Goal: Communication & Community: Participate in discussion

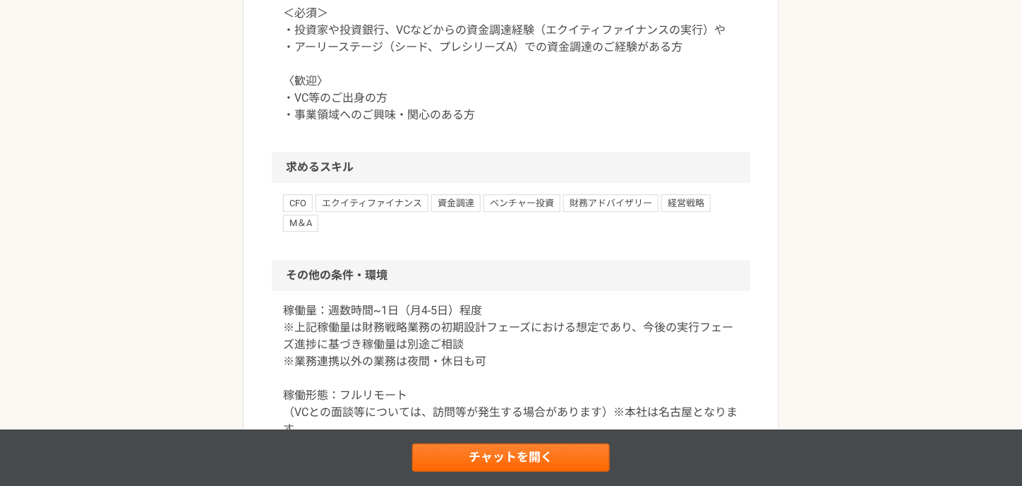
scroll to position [1483, 0]
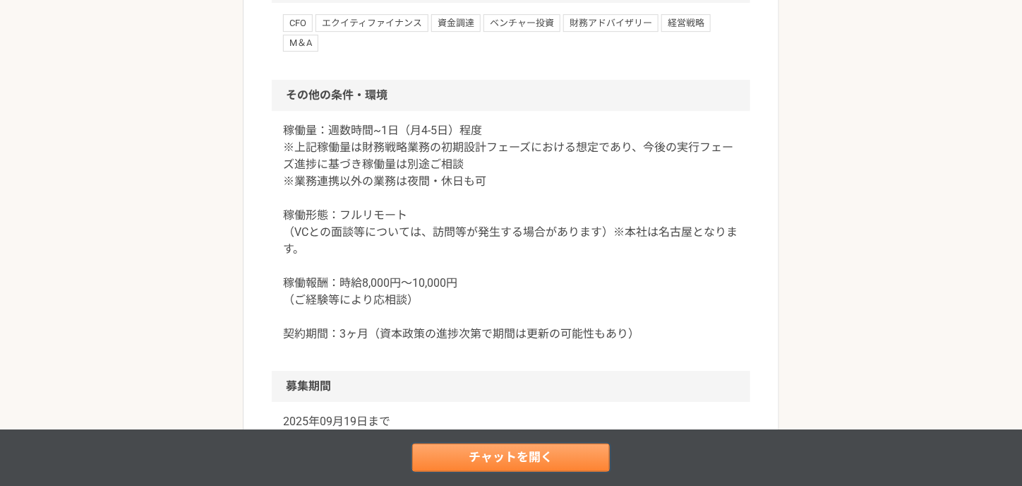
click at [523, 451] on link "チャットを開く" at bounding box center [511, 457] width 198 height 28
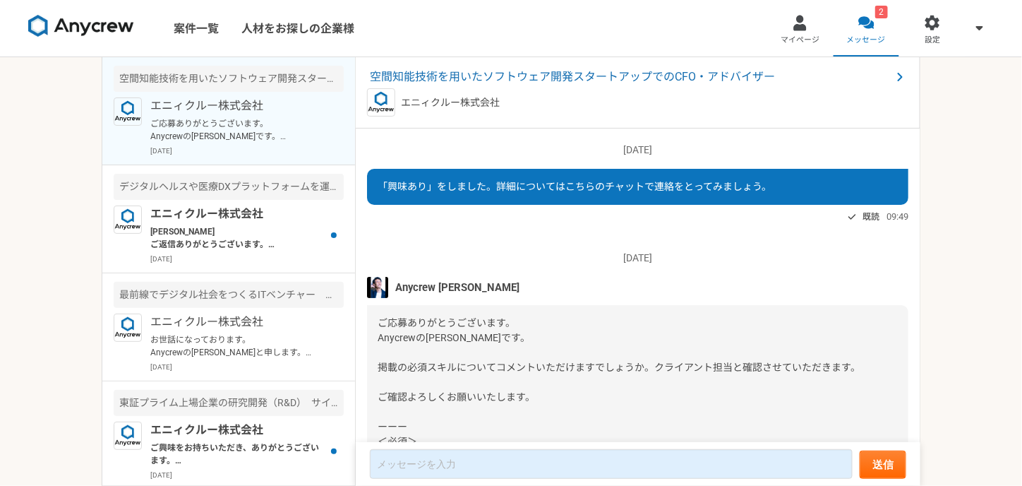
scroll to position [164, 0]
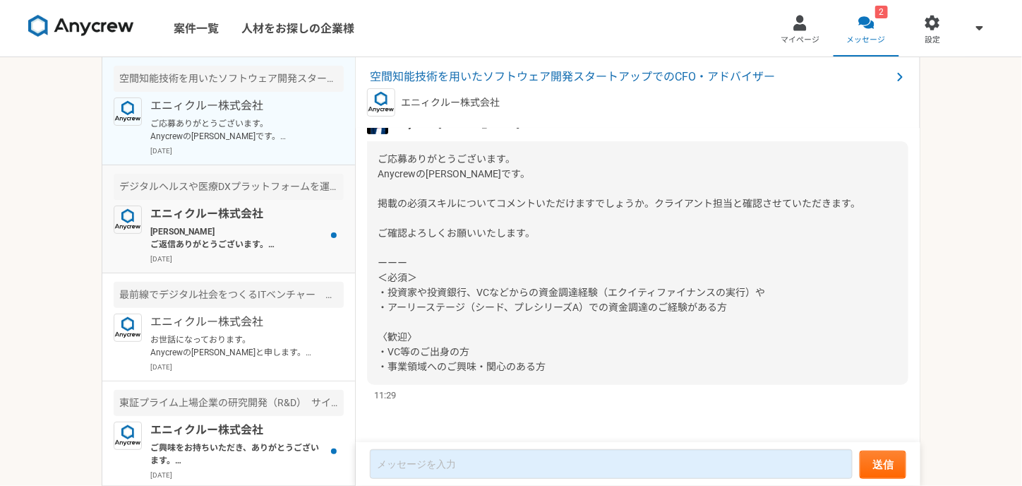
click at [292, 245] on p "[PERSON_NAME] ご返信ありがとうございます。 念のため確認させていただきますが、現状は本業があり、他に2−3社ご支援されているということであってお…" at bounding box center [237, 237] width 174 height 25
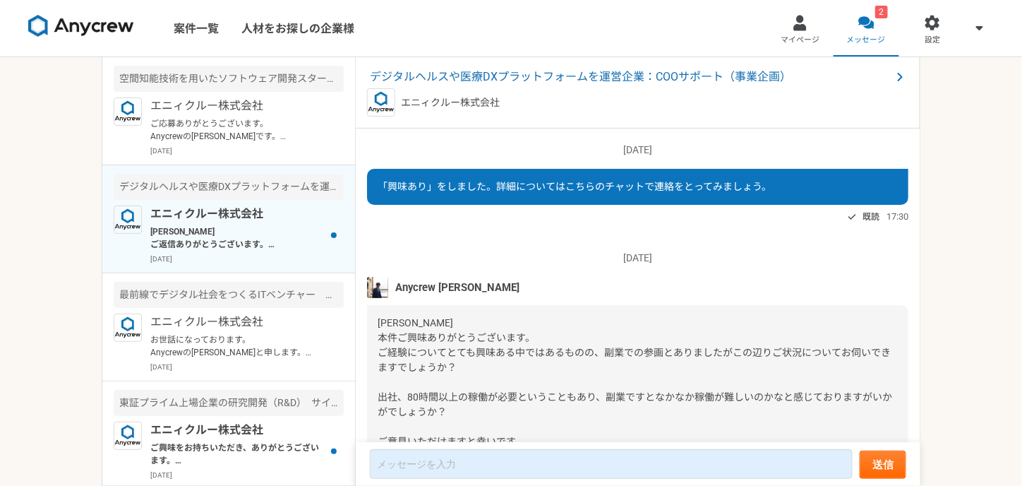
scroll to position [487, 0]
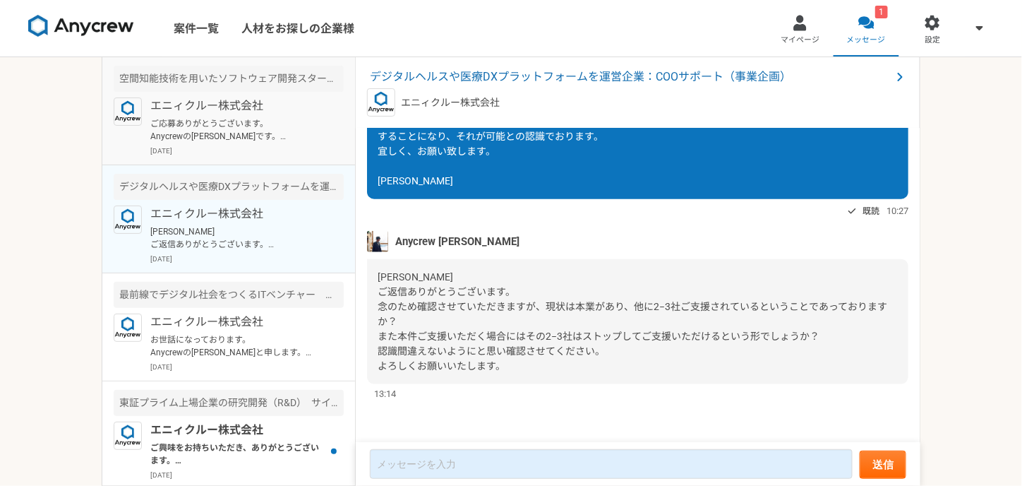
click at [272, 145] on p "[DATE]" at bounding box center [246, 150] width 193 height 11
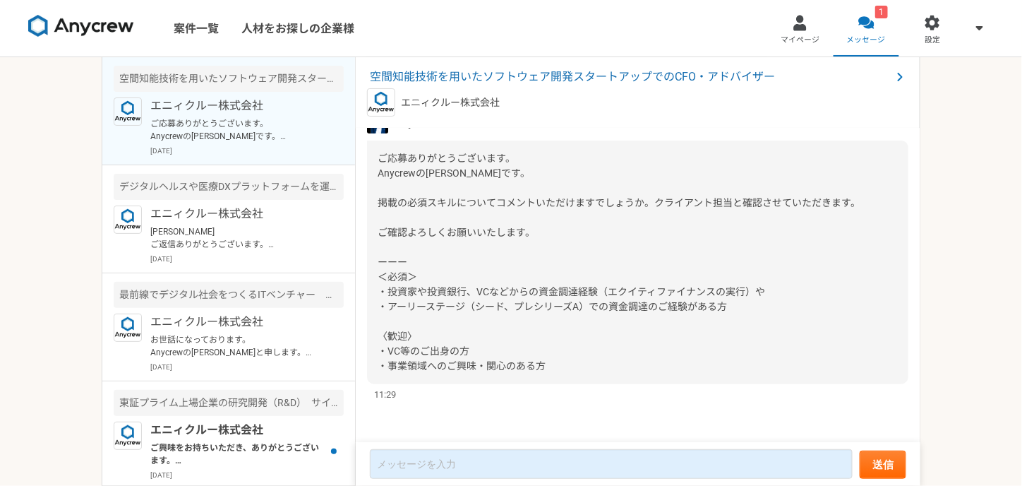
scroll to position [164, 0]
click at [222, 422] on p "エニィクルー株式会社" at bounding box center [237, 430] width 174 height 17
